Goal: Information Seeking & Learning: Learn about a topic

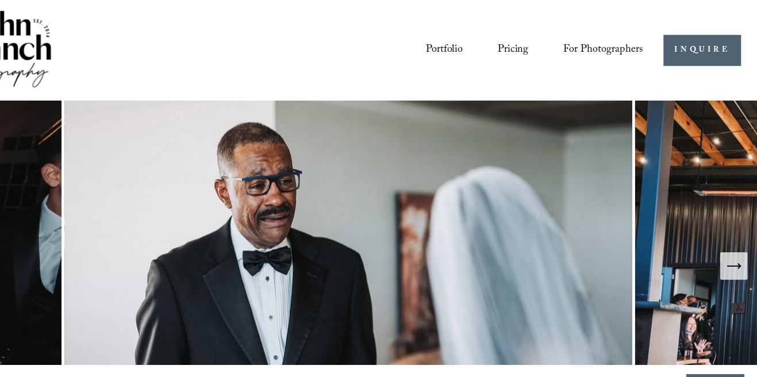
click at [530, 49] on link "Pricing" at bounding box center [532, 46] width 28 height 21
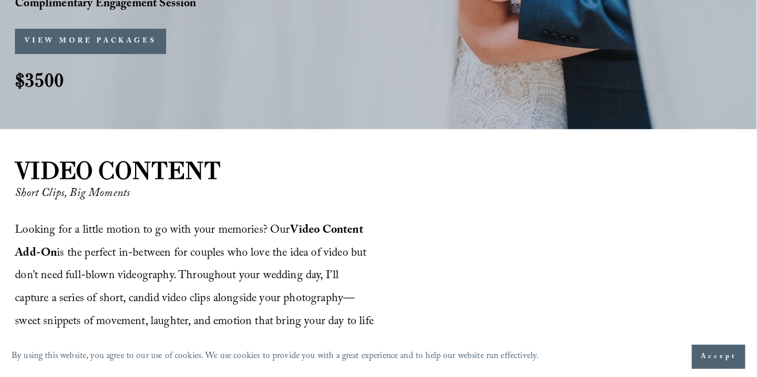
scroll to position [1181, 0]
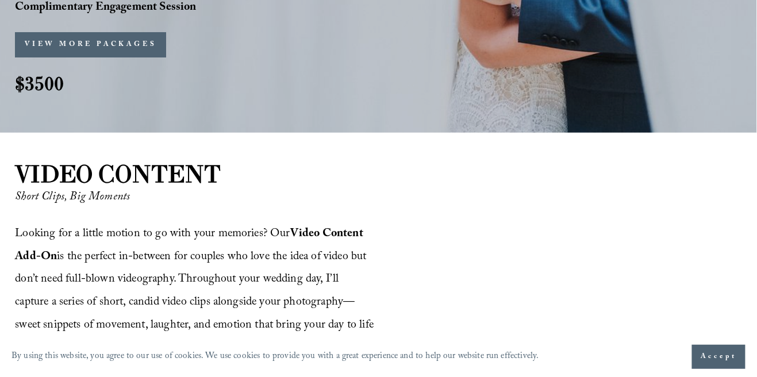
click at [45, 46] on button "VIEW MORE PACKAGES" at bounding box center [90, 44] width 151 height 25
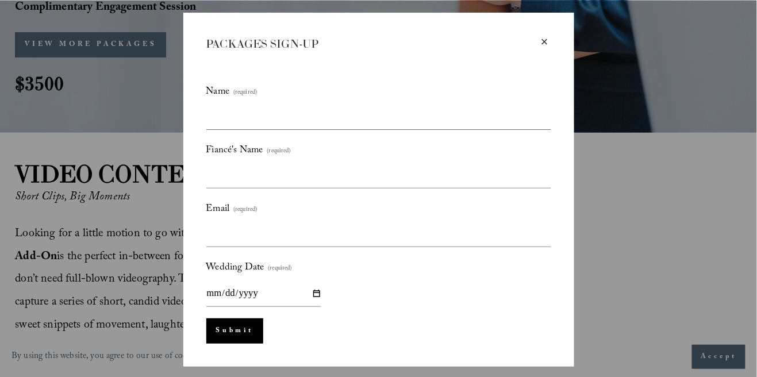
click at [545, 45] on div "×" at bounding box center [544, 42] width 13 height 13
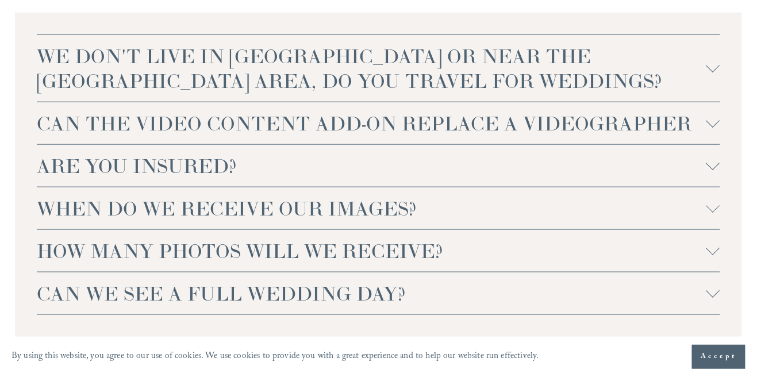
scroll to position [2613, 0]
click at [70, 204] on span "WHEN DO WE RECEIVE OUR IMAGES?" at bounding box center [371, 207] width 669 height 25
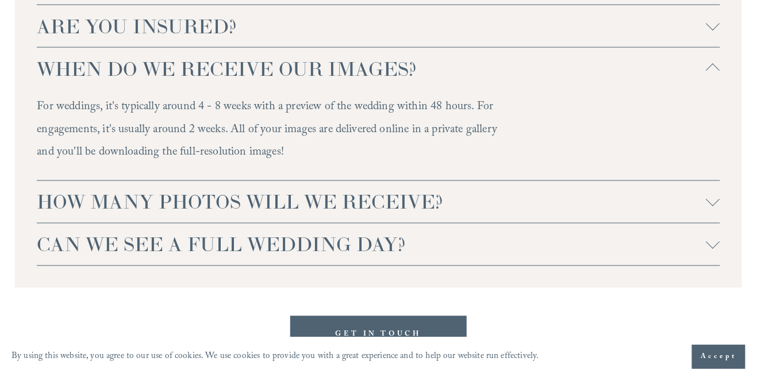
scroll to position [2758, 0]
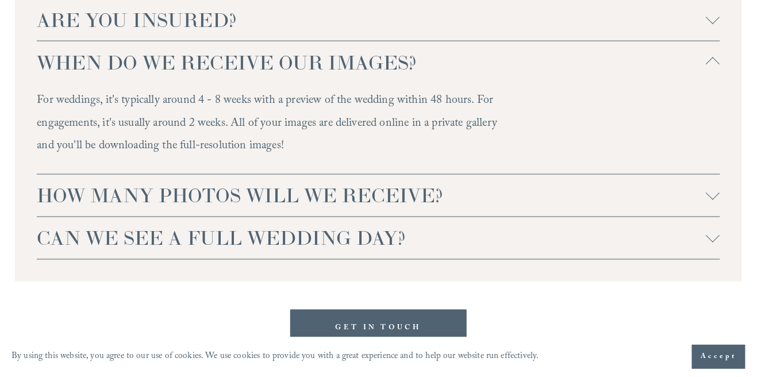
click at [93, 202] on span "HOW MANY PHOTOS WILL WE RECEIVE?" at bounding box center [371, 195] width 669 height 25
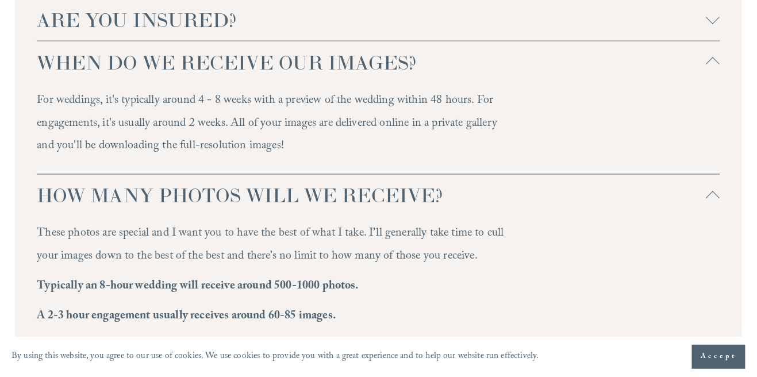
click at [480, 369] on span "CAN WE SEE A FULL WEDDING DAY?" at bounding box center [371, 365] width 669 height 25
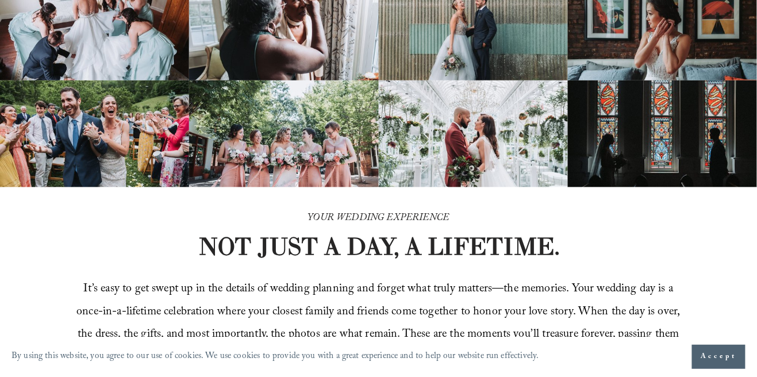
scroll to position [0, 0]
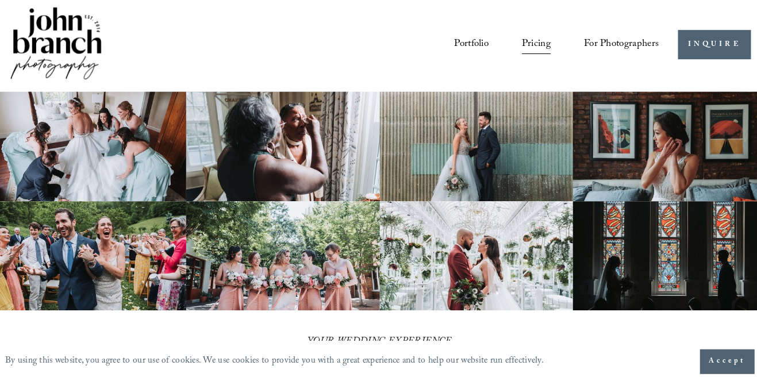
click at [301, 129] on img at bounding box center [283, 146] width 189 height 107
